Goal: Information Seeking & Learning: Find contact information

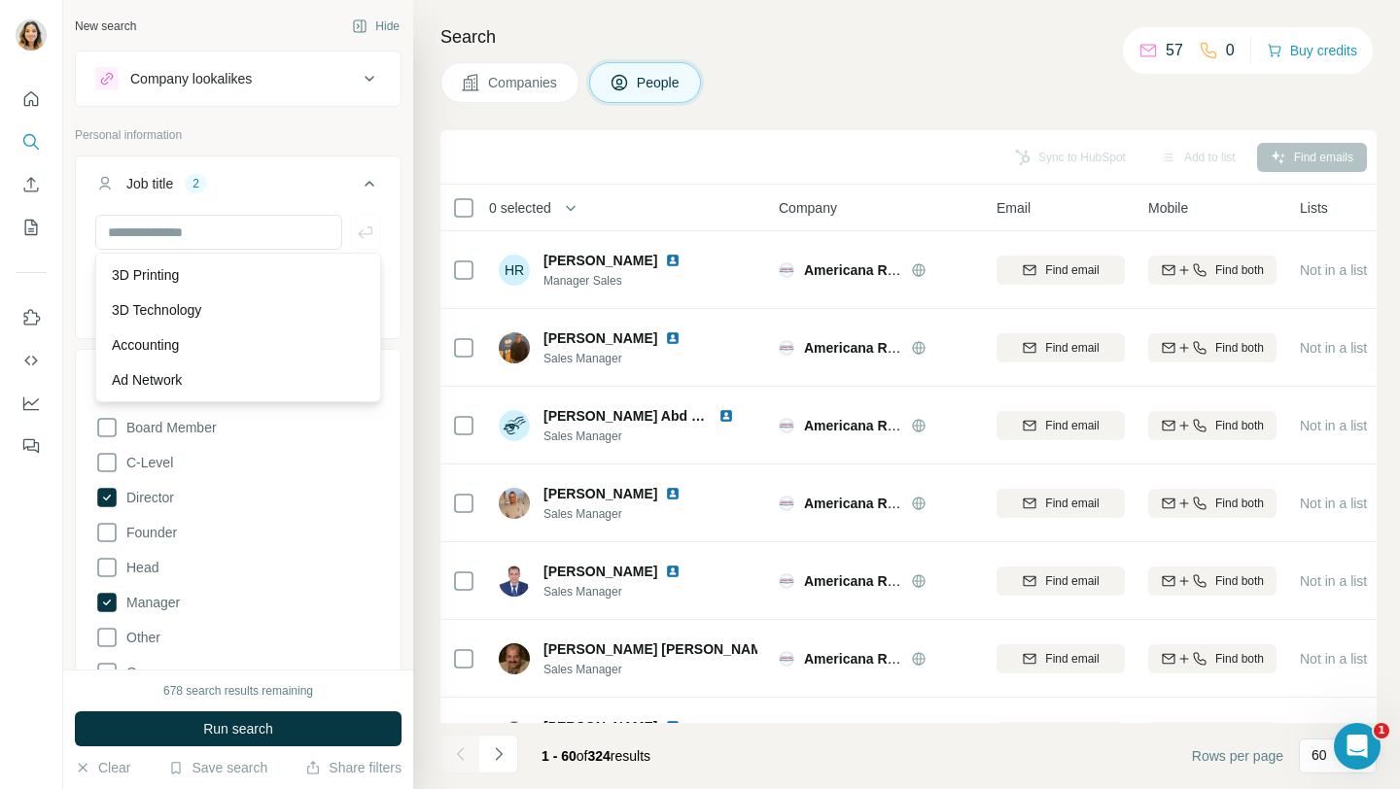
scroll to position [0, 435]
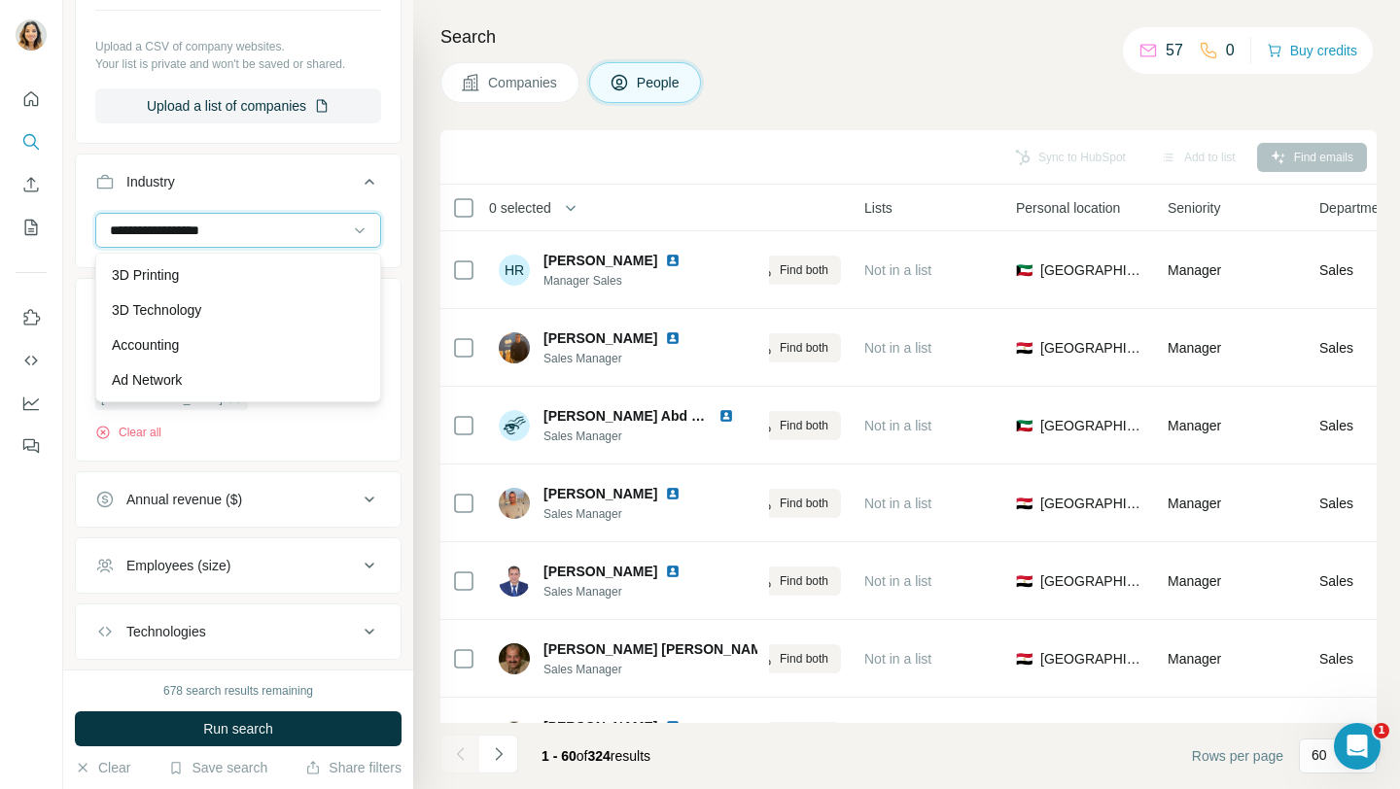
click at [279, 223] on input "**********" at bounding box center [228, 230] width 240 height 21
click at [444, 132] on div "Sync to HubSpot Add to list Find emails" at bounding box center [908, 157] width 936 height 54
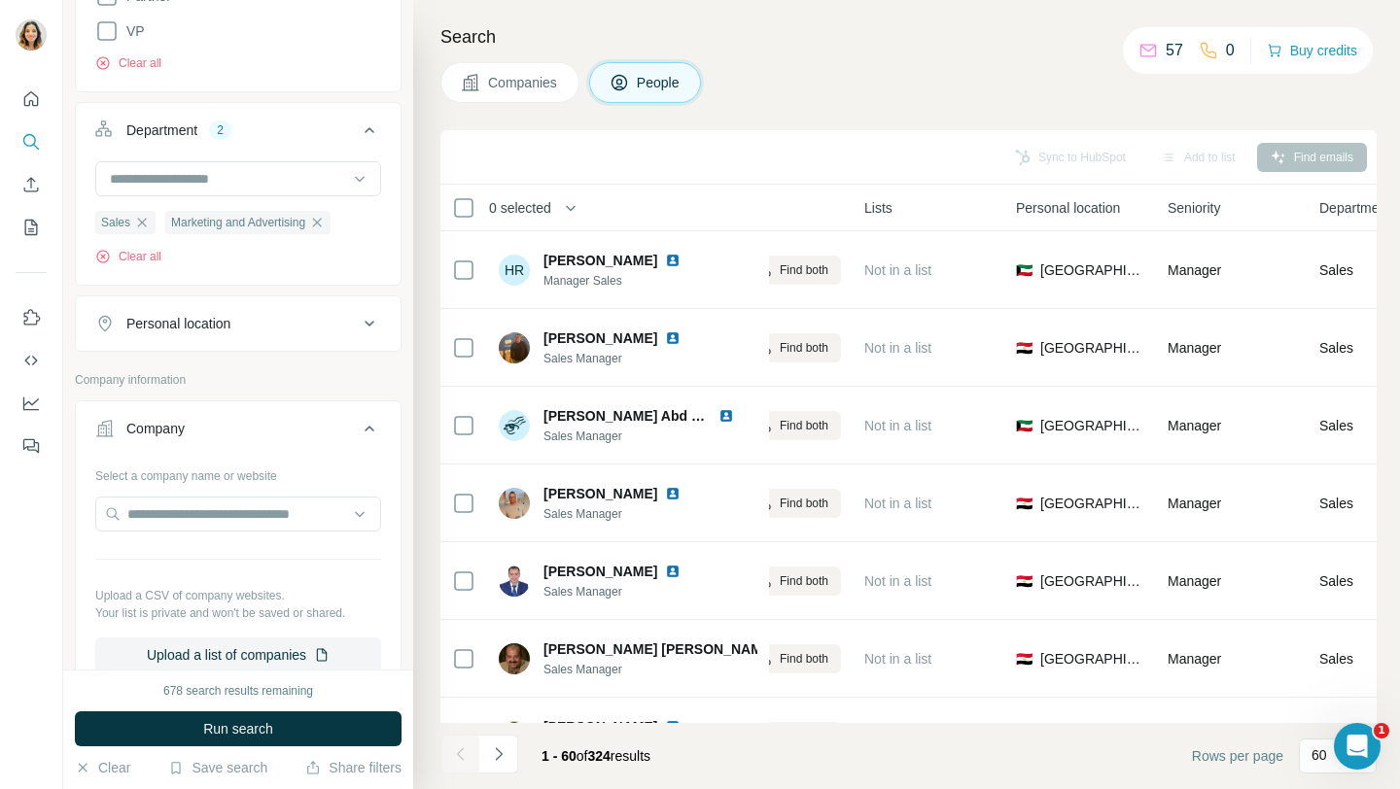
scroll to position [716, 0]
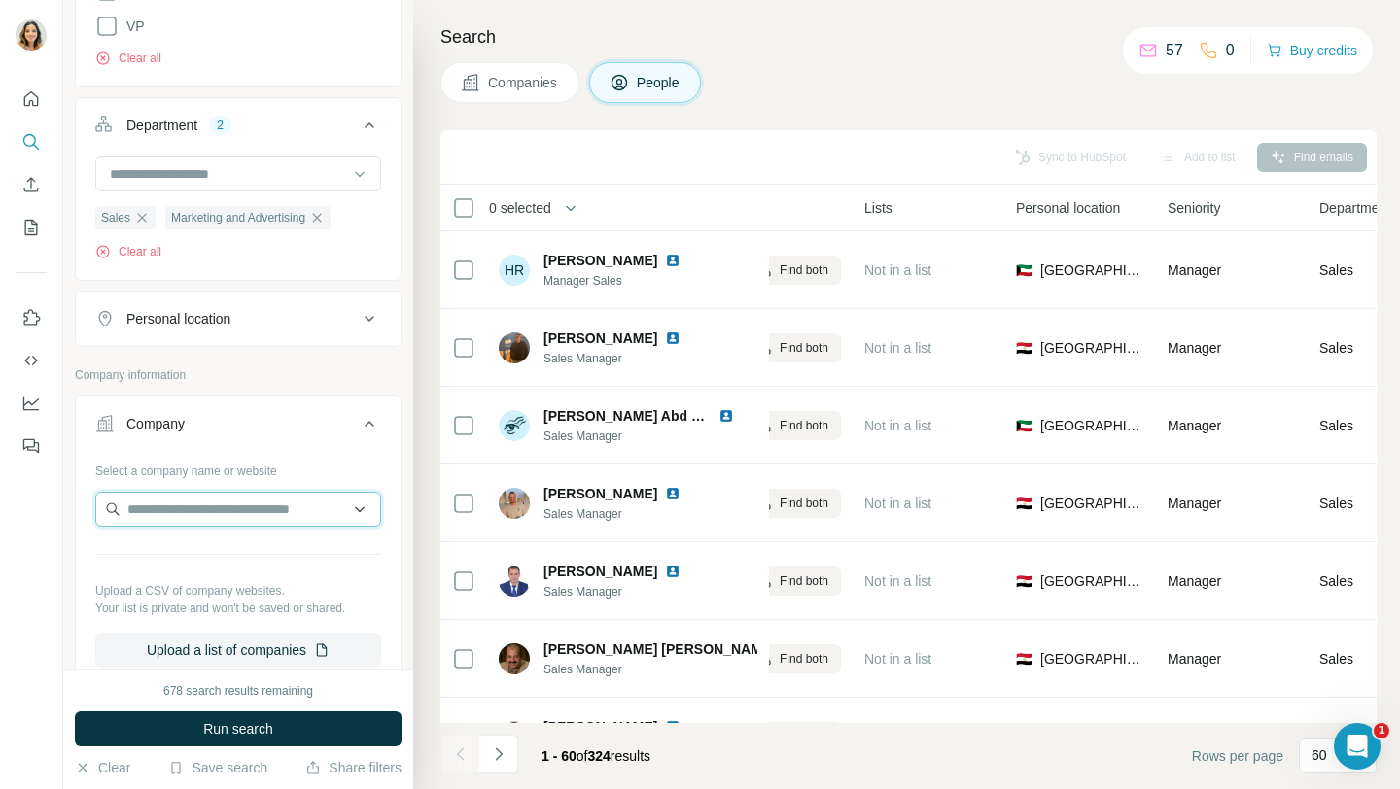
click at [199, 517] on input "text" at bounding box center [238, 509] width 286 height 35
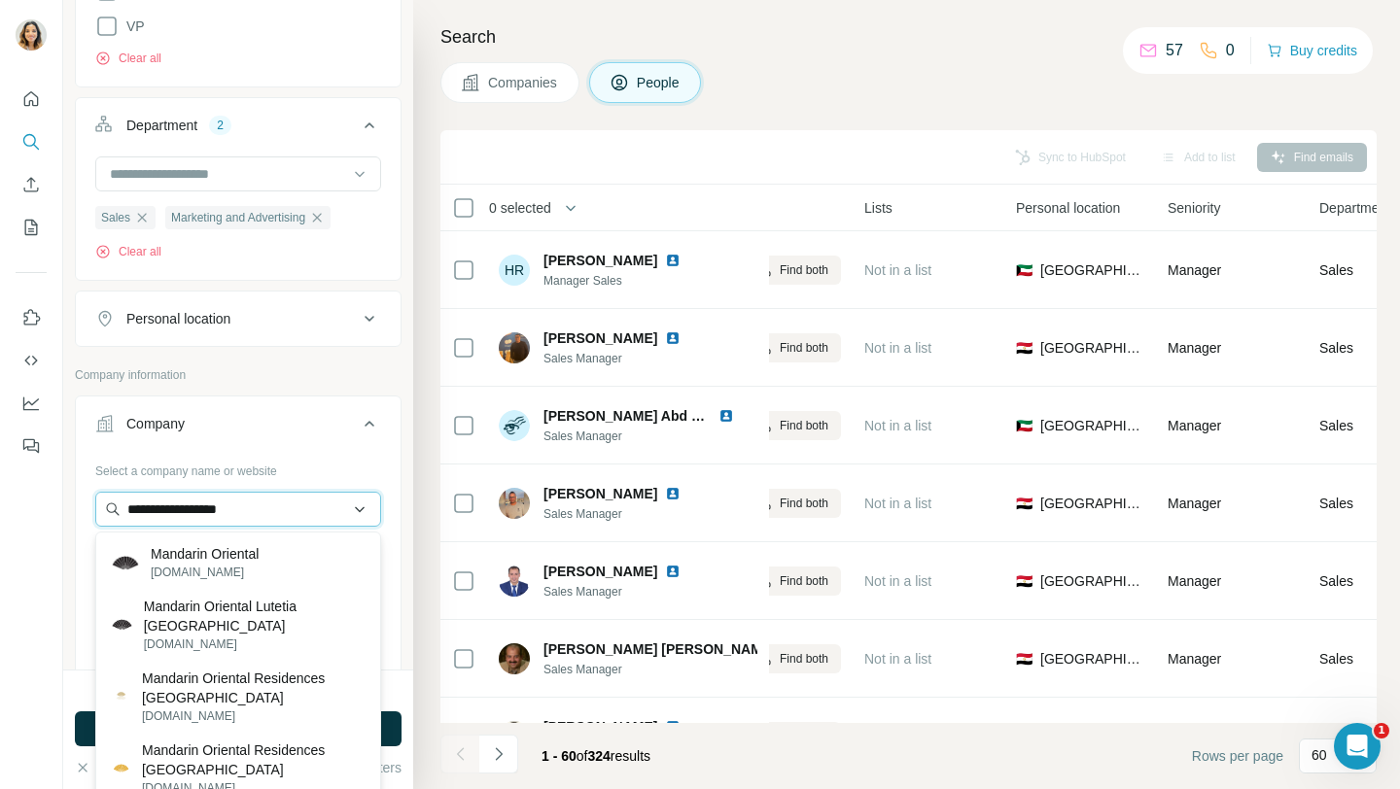
type input "**********"
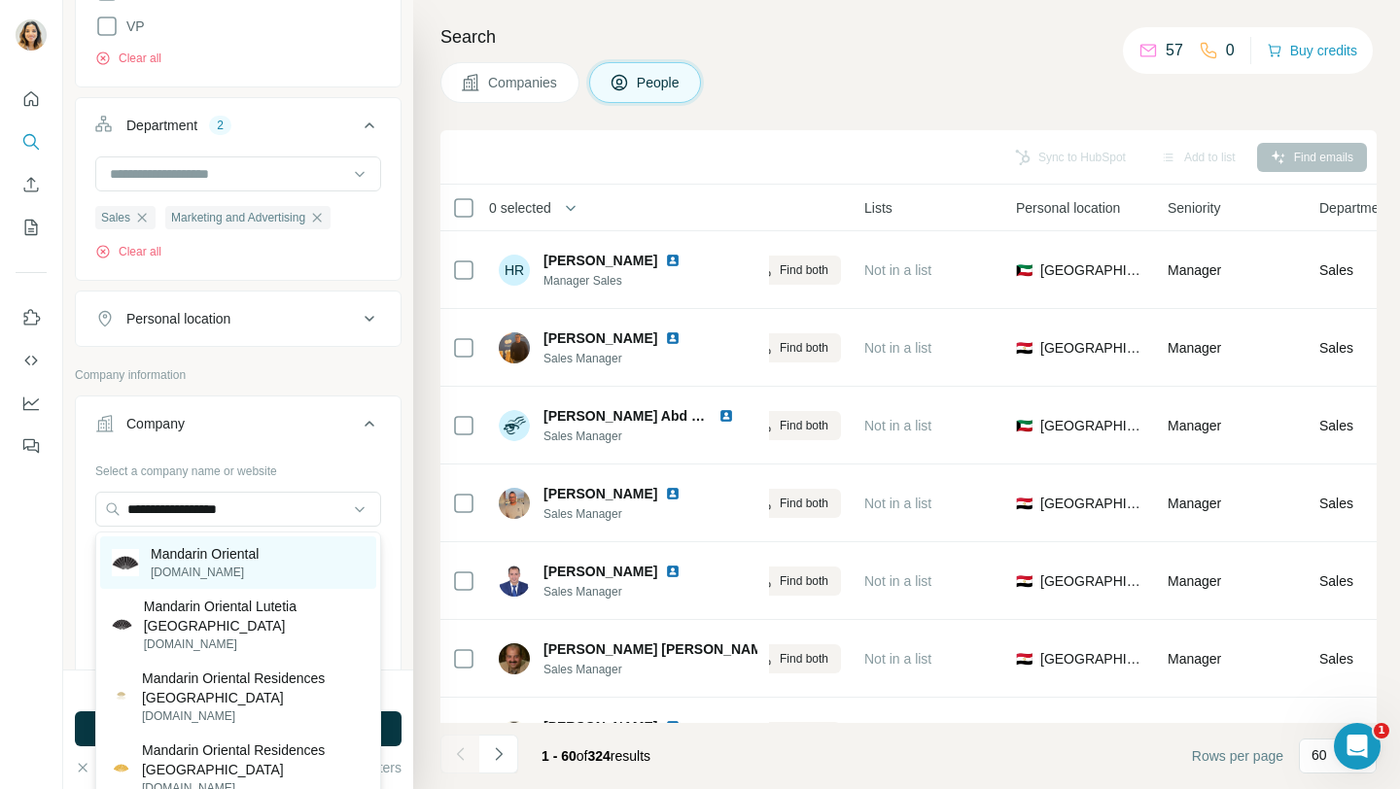
click at [259, 559] on p "Mandarin Oriental" at bounding box center [205, 553] width 108 height 19
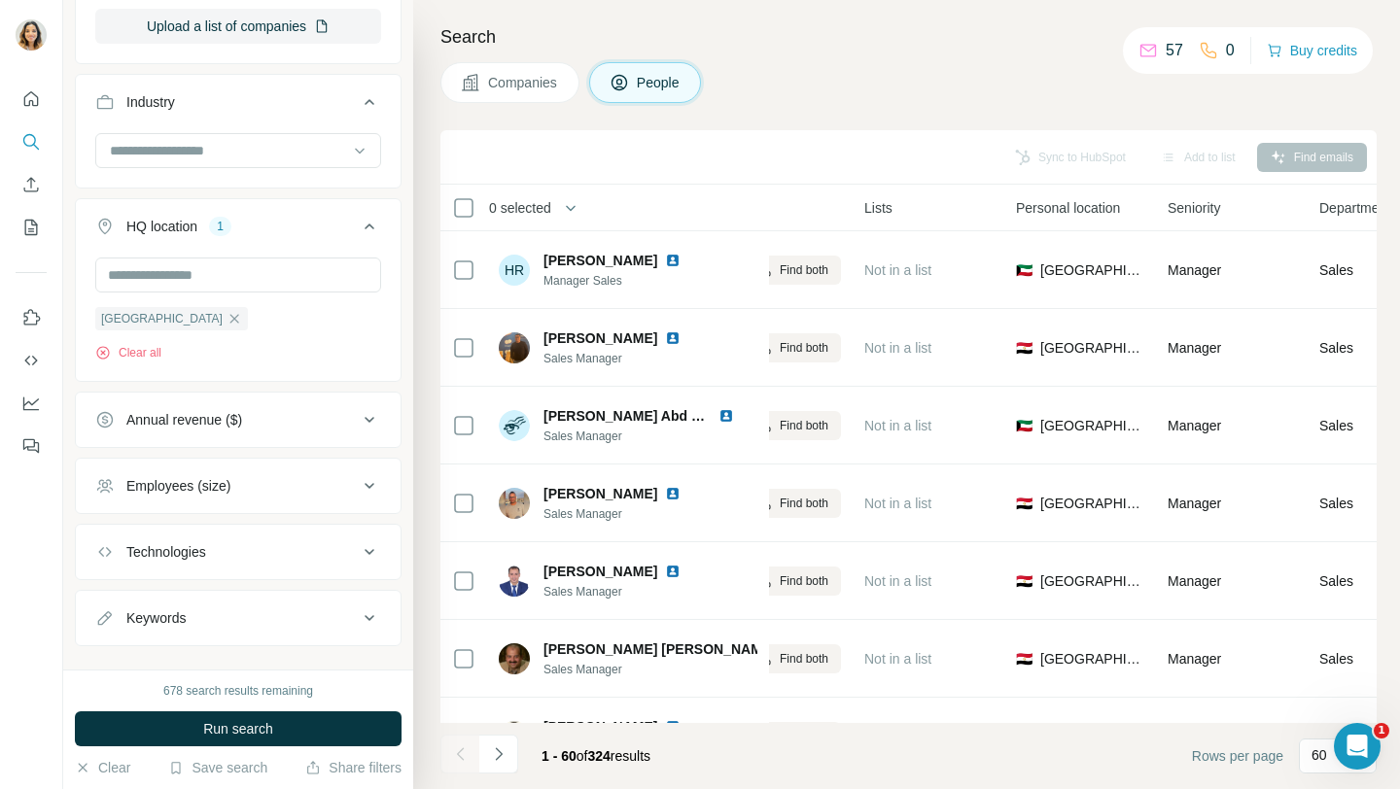
scroll to position [1408, 0]
click at [229, 315] on icon "button" at bounding box center [234, 318] width 16 height 16
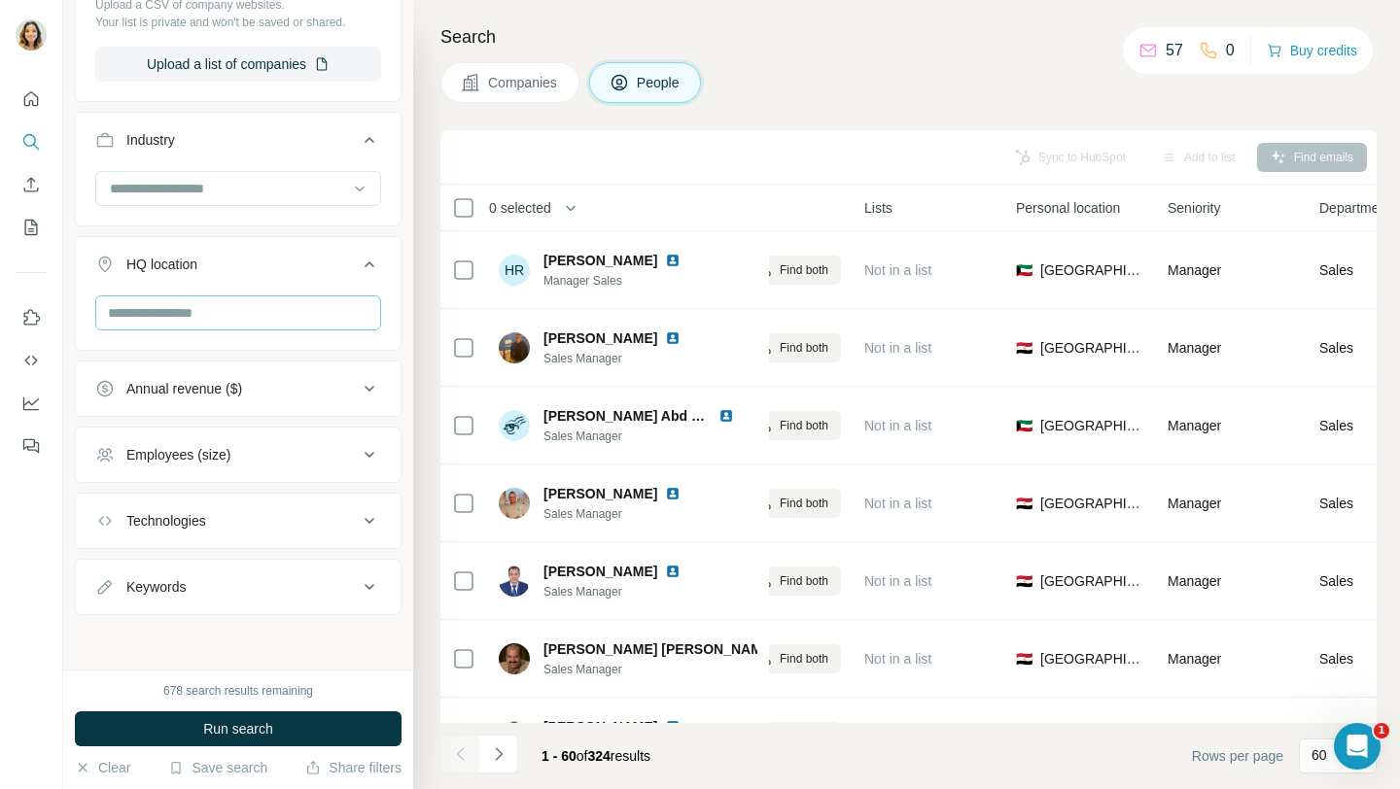
scroll to position [1371, 0]
click at [235, 308] on input "text" at bounding box center [238, 313] width 286 height 35
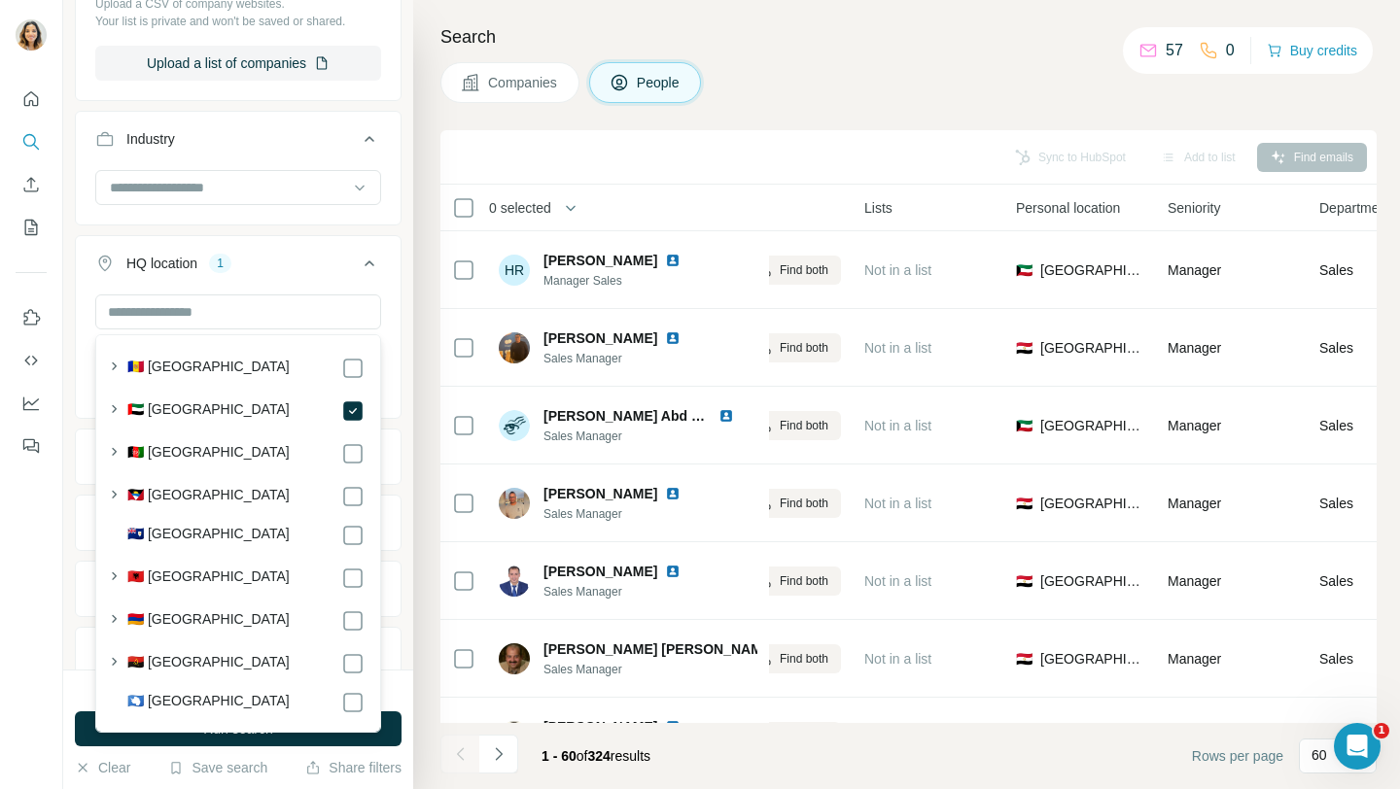
click at [67, 426] on div "New search Hide Company lookalikes Personal information Job title 2 sales clust…" at bounding box center [238, 335] width 350 height 670
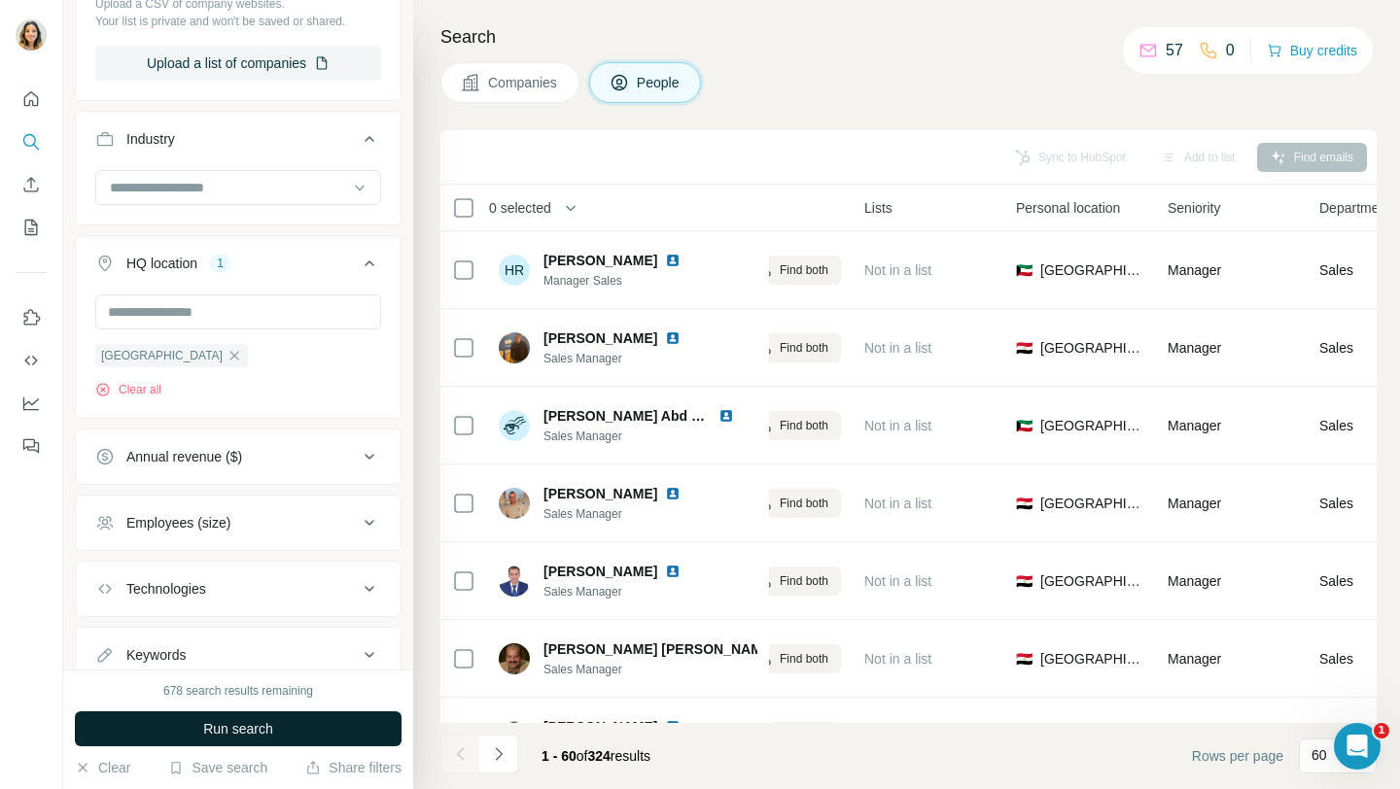
click at [167, 728] on button "Run search" at bounding box center [238, 729] width 327 height 35
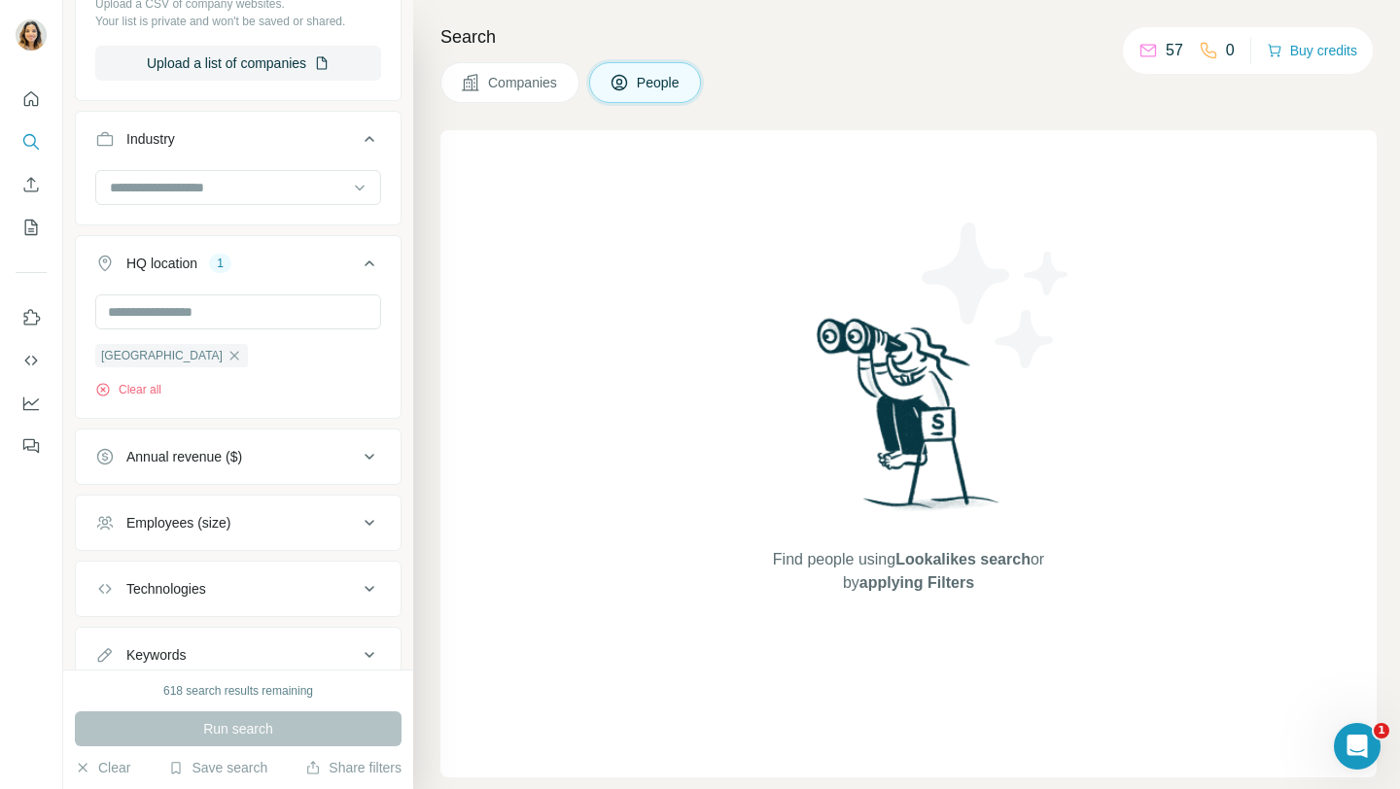
scroll to position [1441, 0]
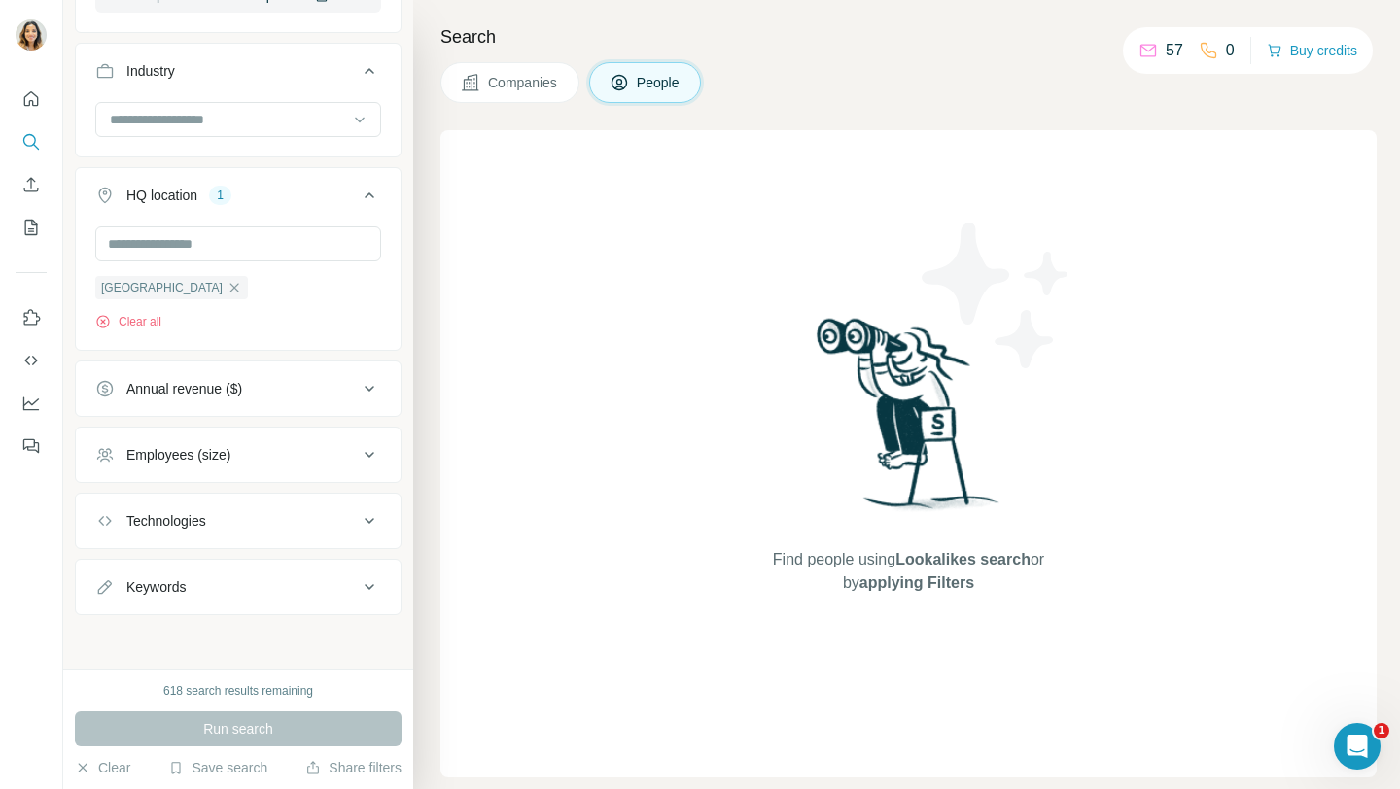
click at [219, 722] on div "Run search" at bounding box center [238, 729] width 327 height 35
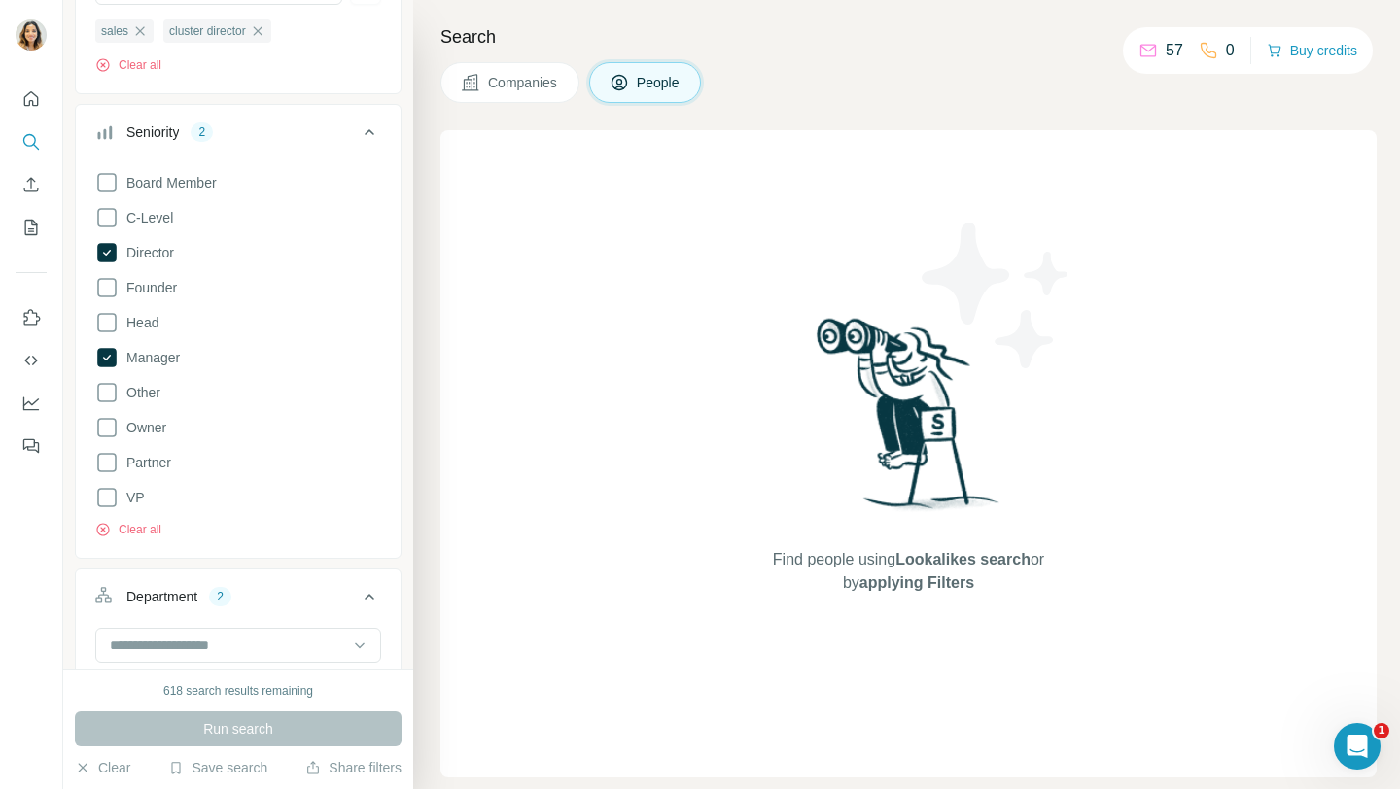
scroll to position [0, 0]
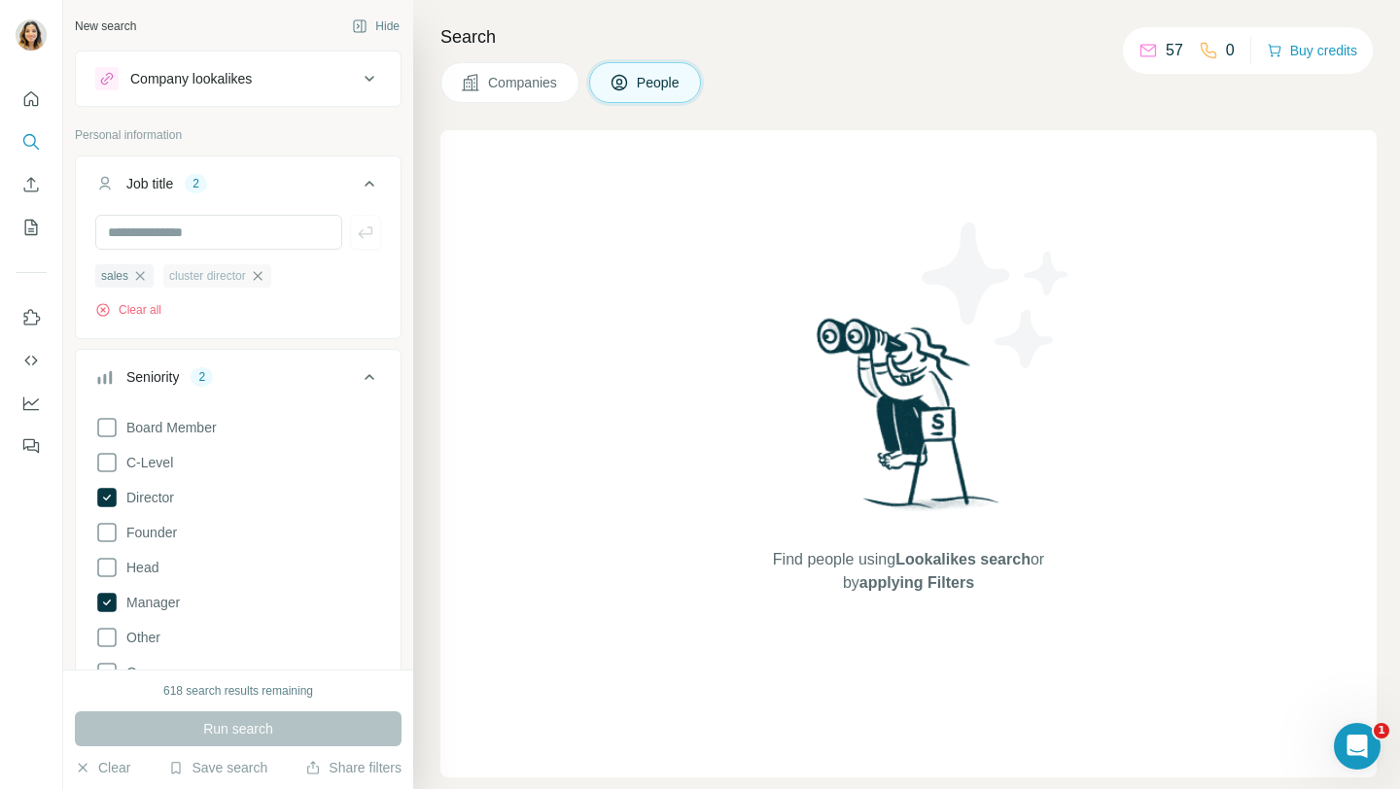
click at [265, 282] on icon "button" at bounding box center [258, 276] width 16 height 16
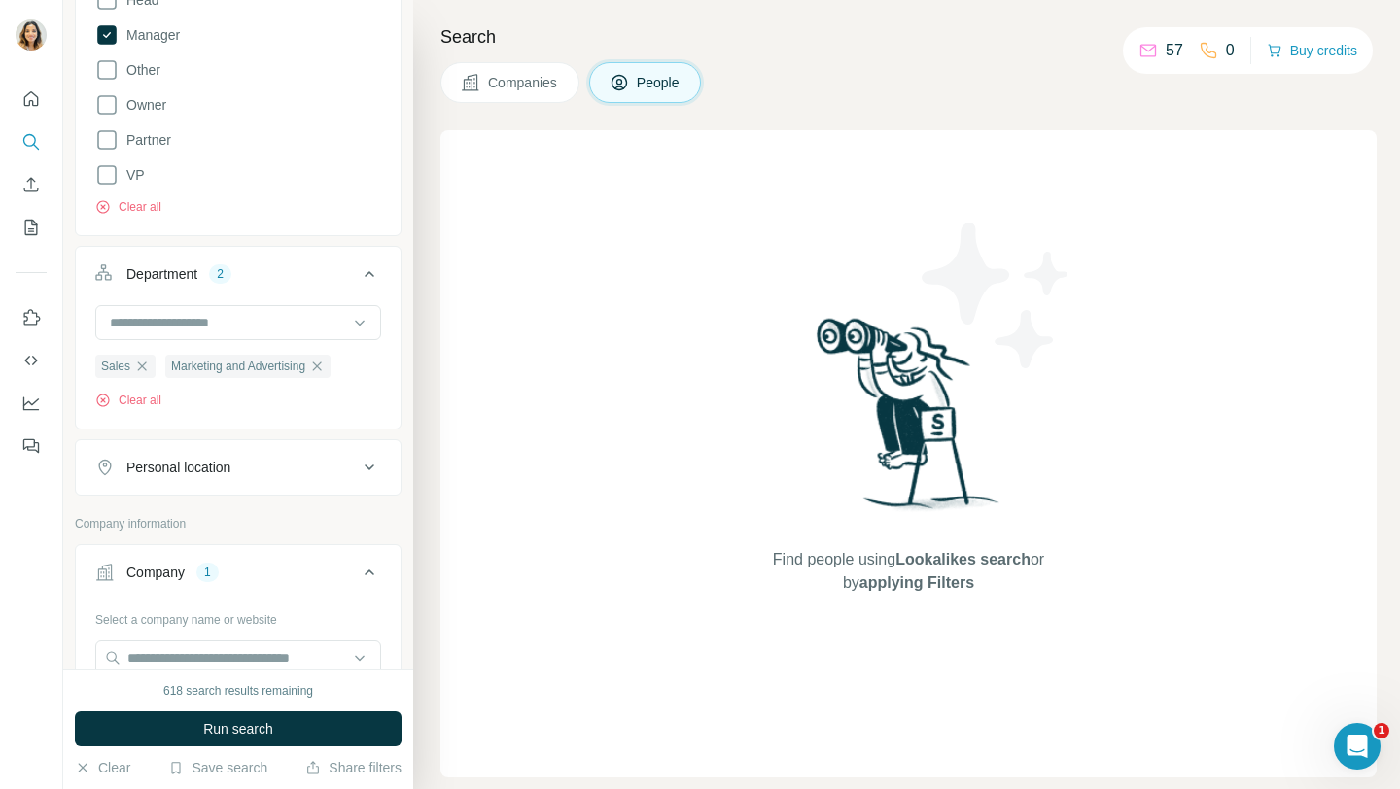
scroll to position [569, 0]
click at [205, 738] on span "Run search" at bounding box center [238, 728] width 70 height 19
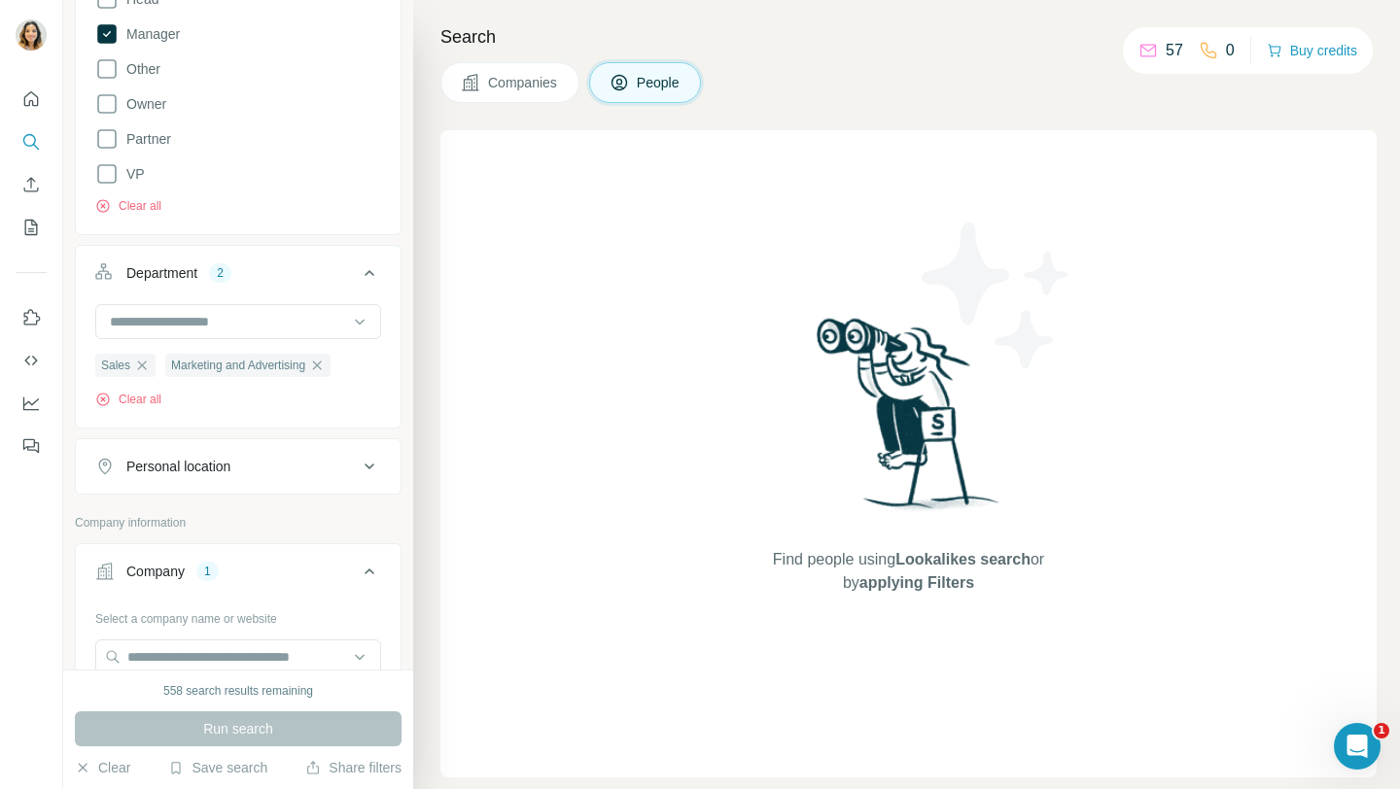
click at [675, 98] on button "People" at bounding box center [645, 82] width 113 height 41
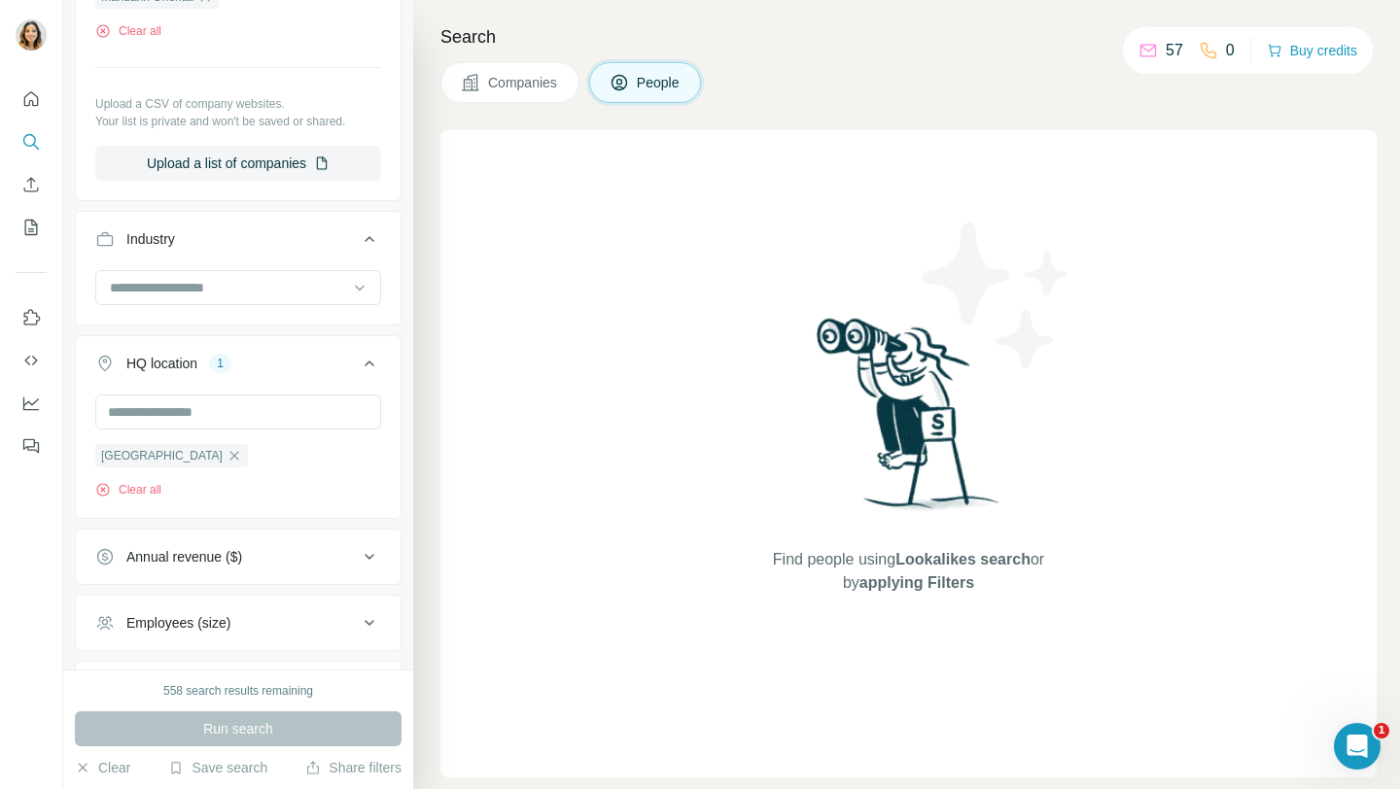
scroll to position [1441, 0]
